Goal: Obtain resource: Obtain resource

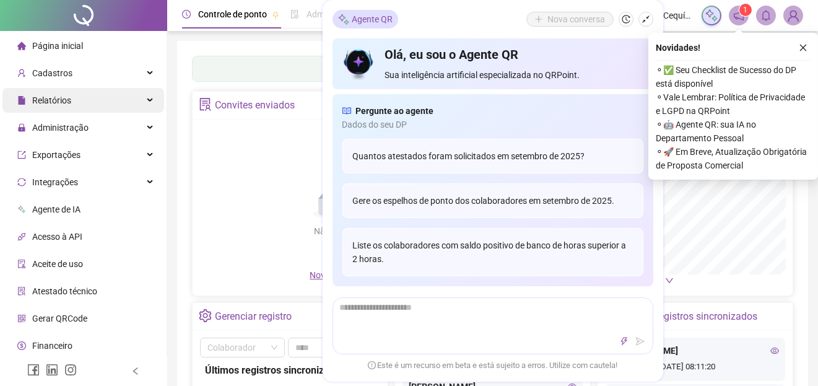
click at [69, 99] on span "Relatórios" at bounding box center [51, 100] width 39 height 10
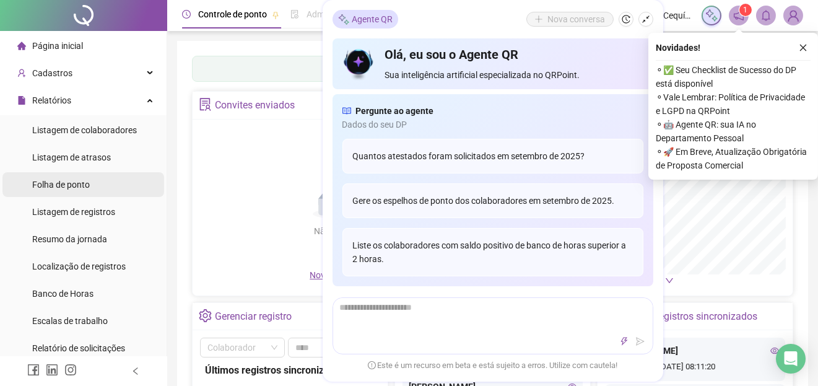
click at [63, 185] on span "Folha de ponto" at bounding box center [61, 185] width 58 height 10
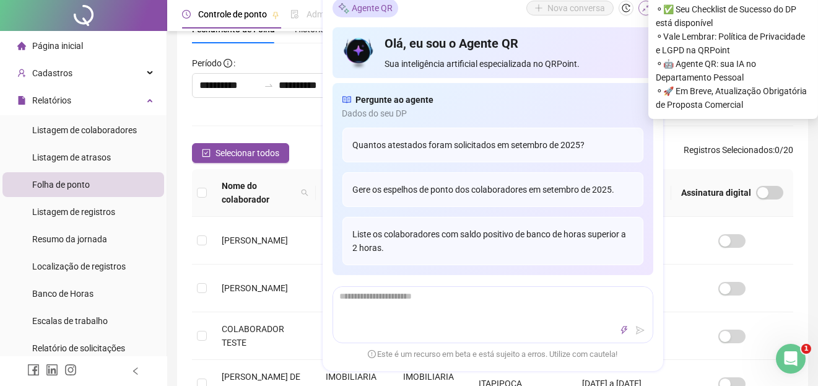
click at [642, 11] on icon "shrink" at bounding box center [646, 8] width 9 height 9
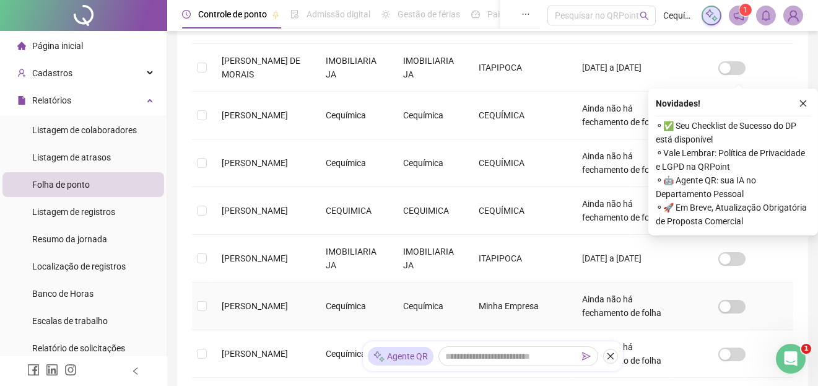
scroll to position [432, 0]
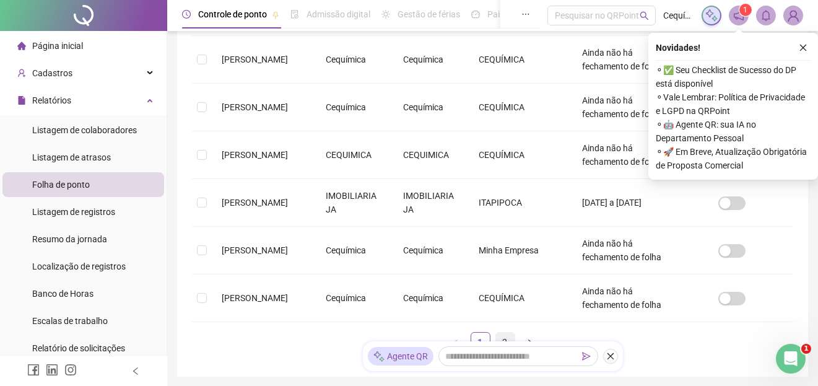
click at [506, 336] on link "2" at bounding box center [505, 342] width 19 height 19
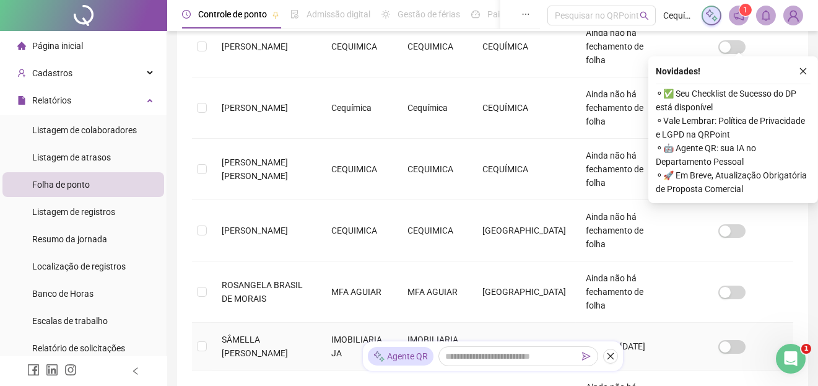
scroll to position [504, 0]
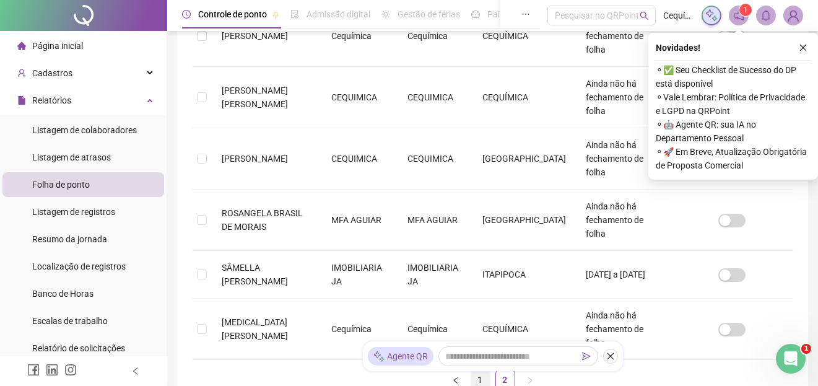
click at [485, 370] on link "1" at bounding box center [480, 379] width 19 height 19
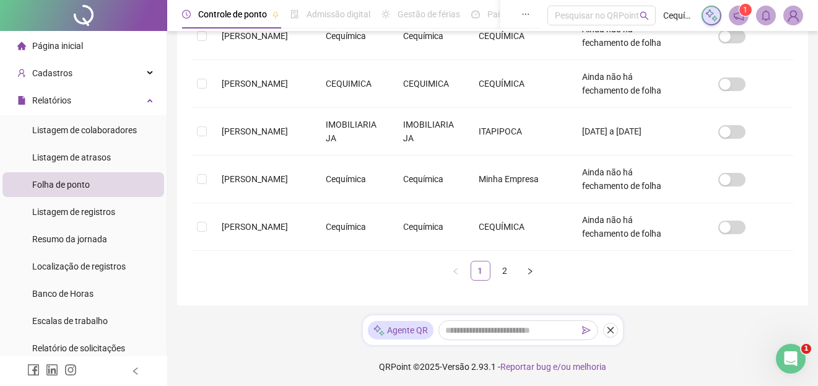
scroll to position [61, 0]
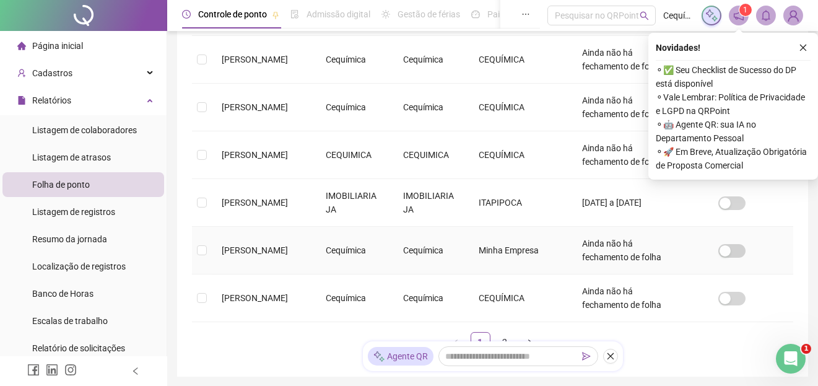
click at [209, 246] on td at bounding box center [202, 251] width 20 height 48
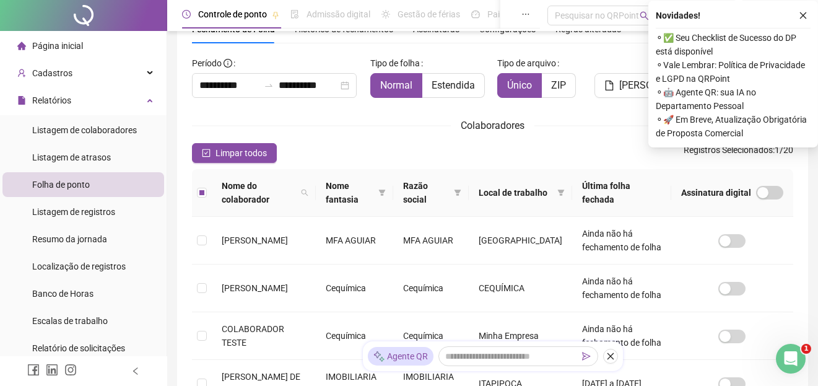
scroll to position [0, 0]
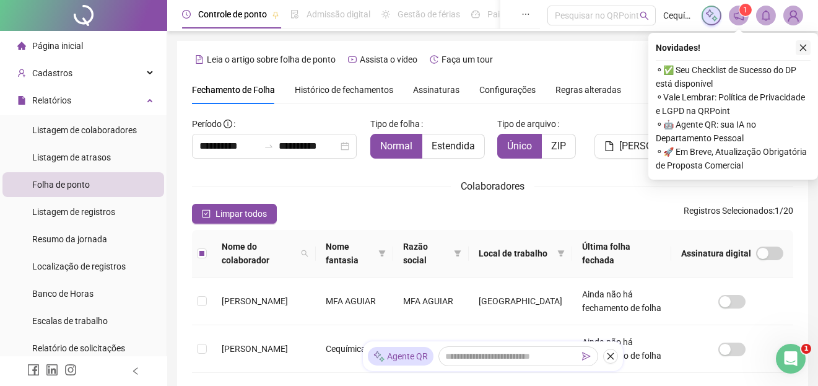
click at [802, 48] on icon "close" at bounding box center [803, 48] width 7 height 7
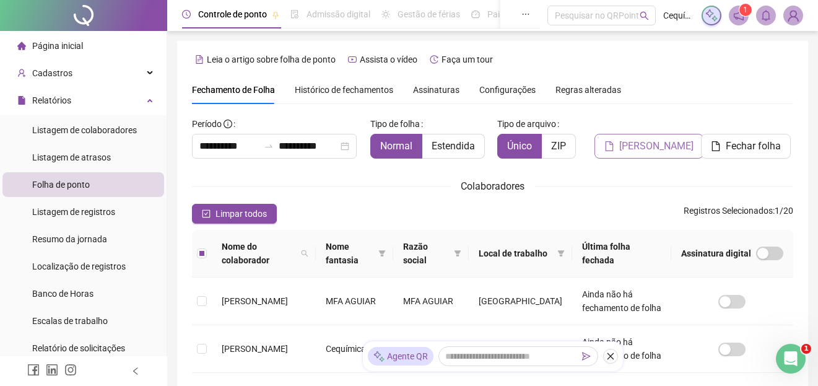
click at [642, 142] on span "[PERSON_NAME]" at bounding box center [656, 146] width 74 height 15
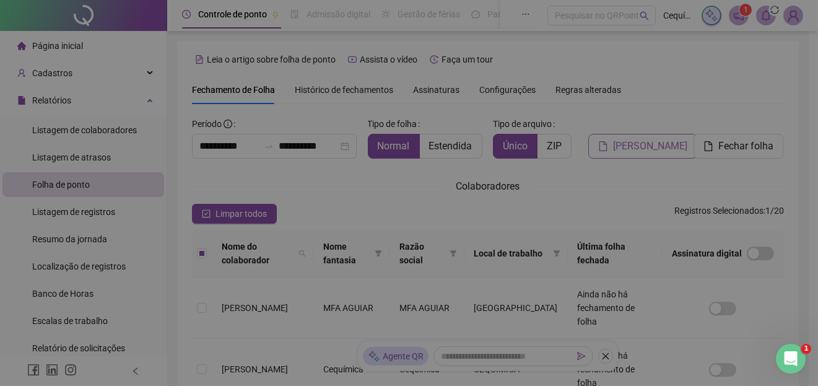
scroll to position [61, 0]
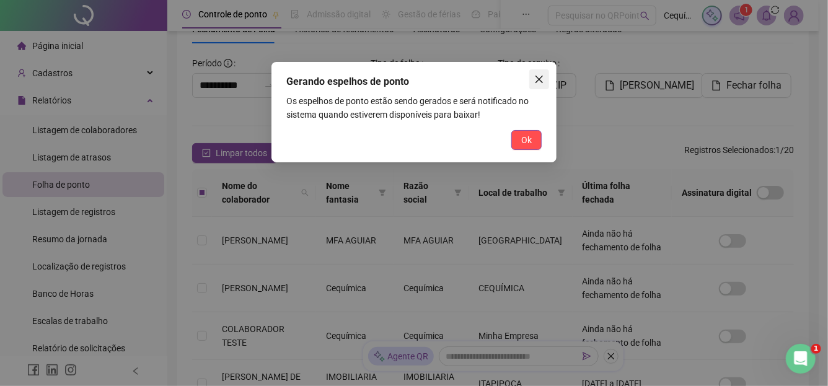
click at [538, 76] on icon "close" at bounding box center [539, 79] width 10 height 10
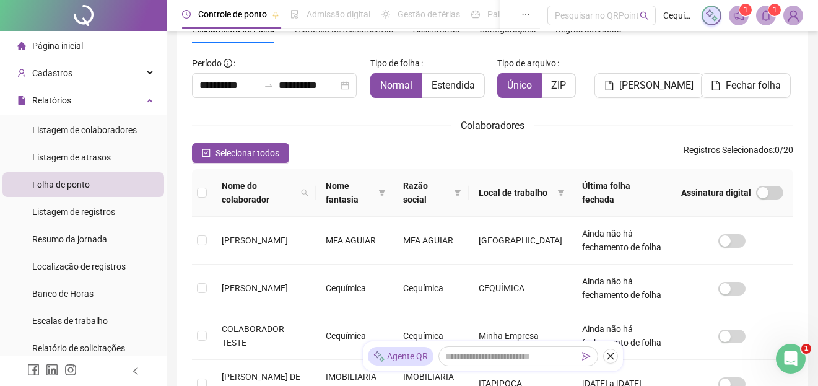
click at [769, 17] on icon "bell" at bounding box center [766, 15] width 11 height 11
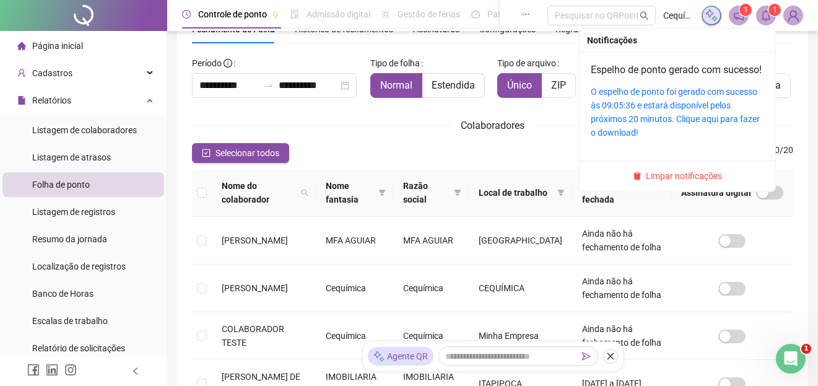
click at [669, 113] on div "O espelho de ponto foi gerado com sucesso às 09:05:36 e estará disponível pelos…" at bounding box center [677, 112] width 173 height 55
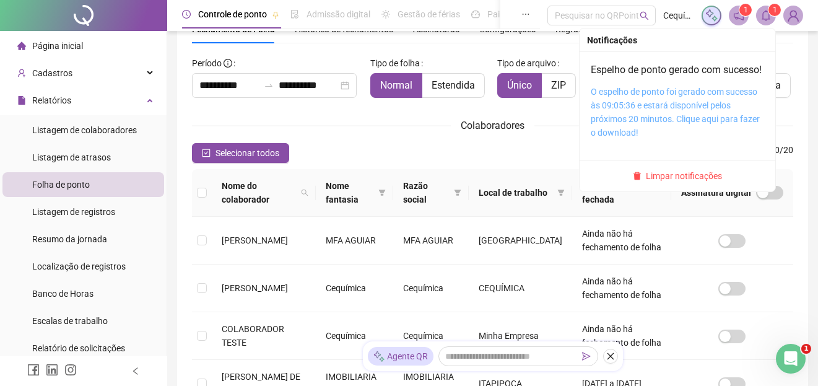
click at [640, 117] on link "O espelho de ponto foi gerado com sucesso às 09:05:36 e estará disponível pelos…" at bounding box center [675, 112] width 169 height 51
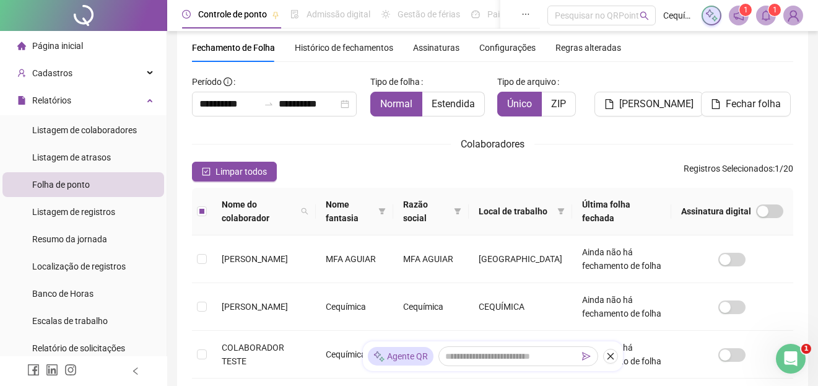
scroll to position [0, 0]
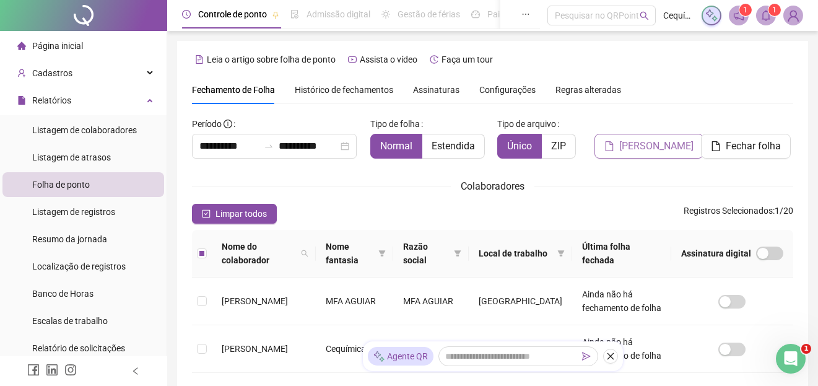
click at [637, 152] on span "[PERSON_NAME]" at bounding box center [656, 146] width 74 height 15
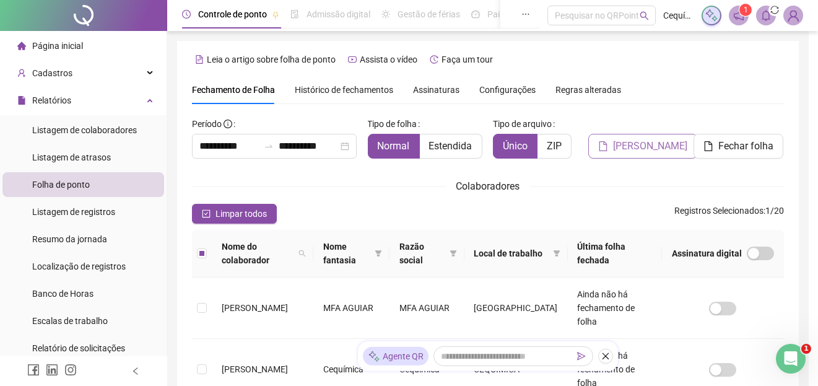
scroll to position [61, 0]
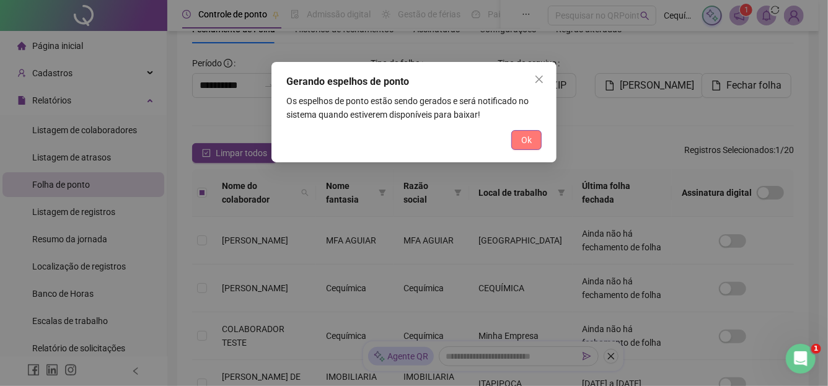
click at [532, 141] on button "Ok" at bounding box center [526, 140] width 30 height 20
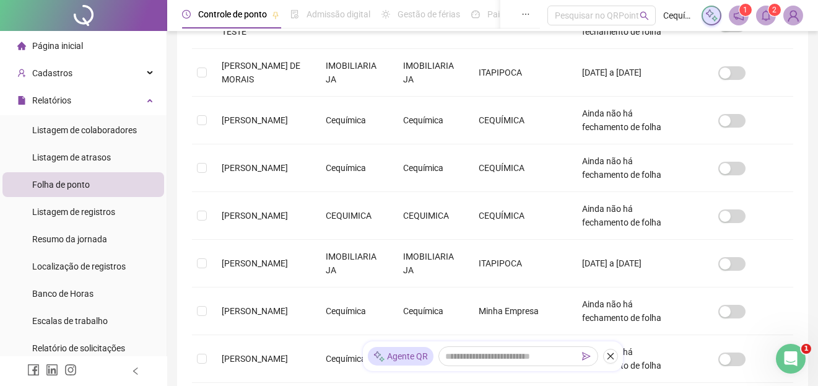
scroll to position [62, 0]
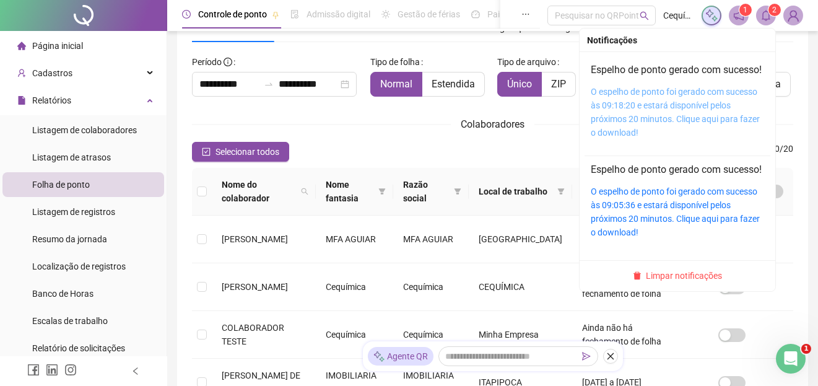
click at [675, 107] on link "O espelho de ponto foi gerado com sucesso às 09:18:20 e estará disponível pelos…" at bounding box center [675, 112] width 169 height 51
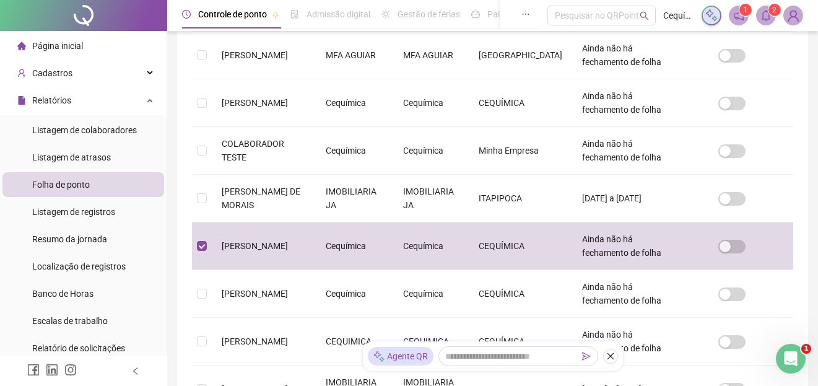
scroll to position [0, 0]
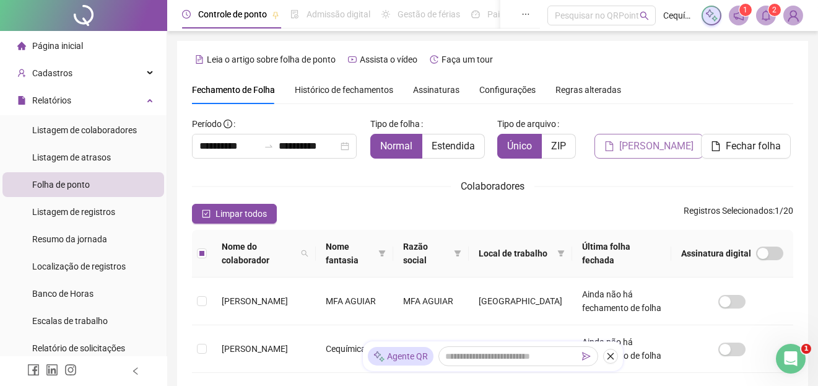
click at [662, 142] on span "[PERSON_NAME]" at bounding box center [656, 146] width 74 height 15
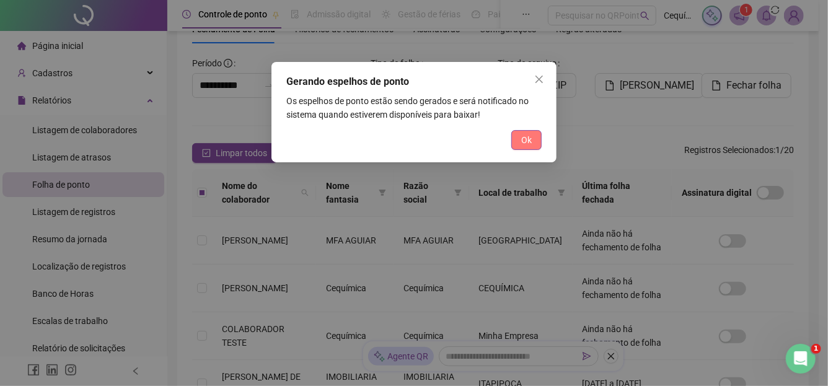
click at [530, 135] on span "Ok" at bounding box center [526, 140] width 11 height 14
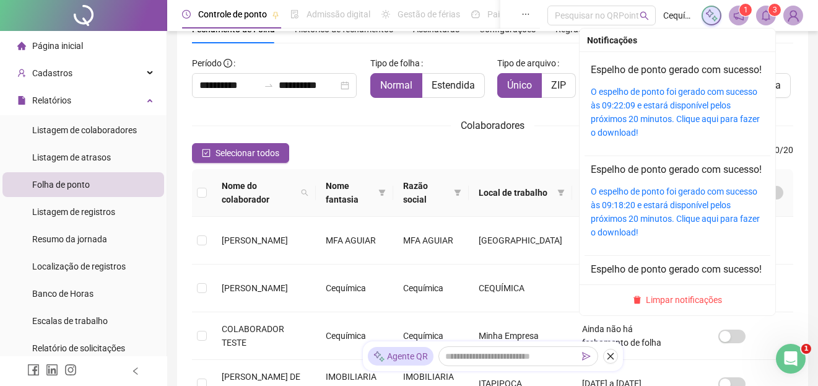
click at [769, 18] on icon "bell" at bounding box center [766, 15] width 11 height 11
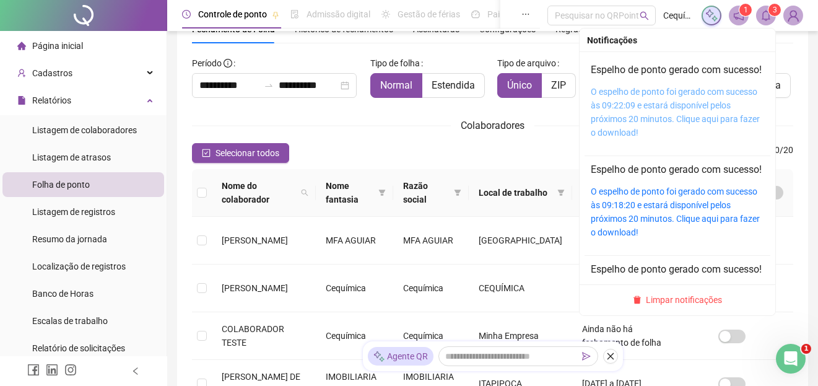
click at [667, 123] on link "O espelho de ponto foi gerado com sucesso às 09:22:09 e estará disponível pelos…" at bounding box center [675, 112] width 169 height 51
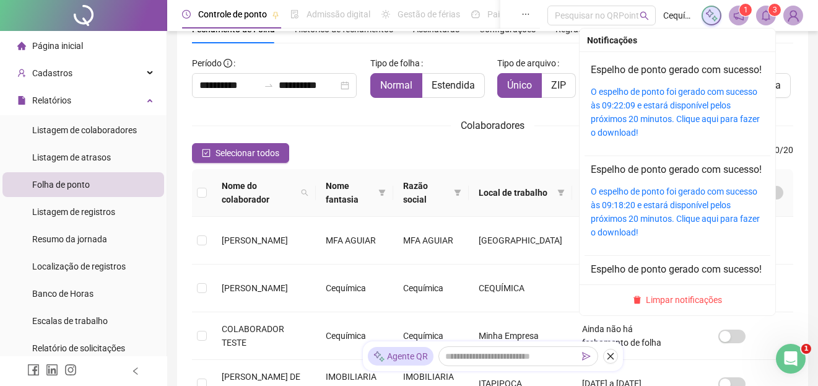
click at [765, 17] on icon "bell" at bounding box center [766, 15] width 11 height 11
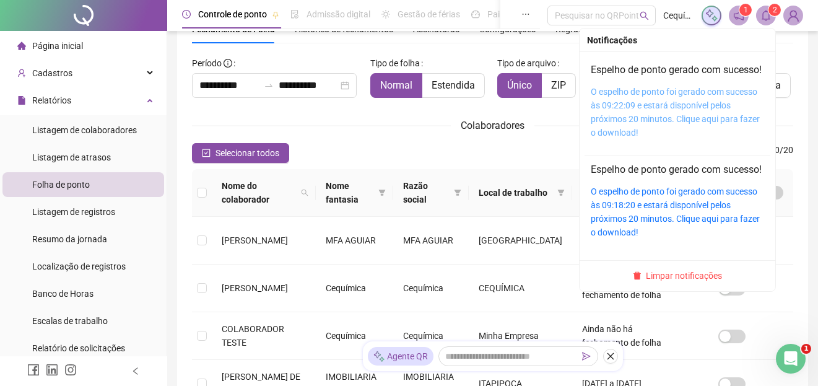
click at [668, 115] on link "O espelho de ponto foi gerado com sucesso às 09:22:09 e estará disponível pelos…" at bounding box center [675, 112] width 169 height 51
